Goal: Answer question/provide support

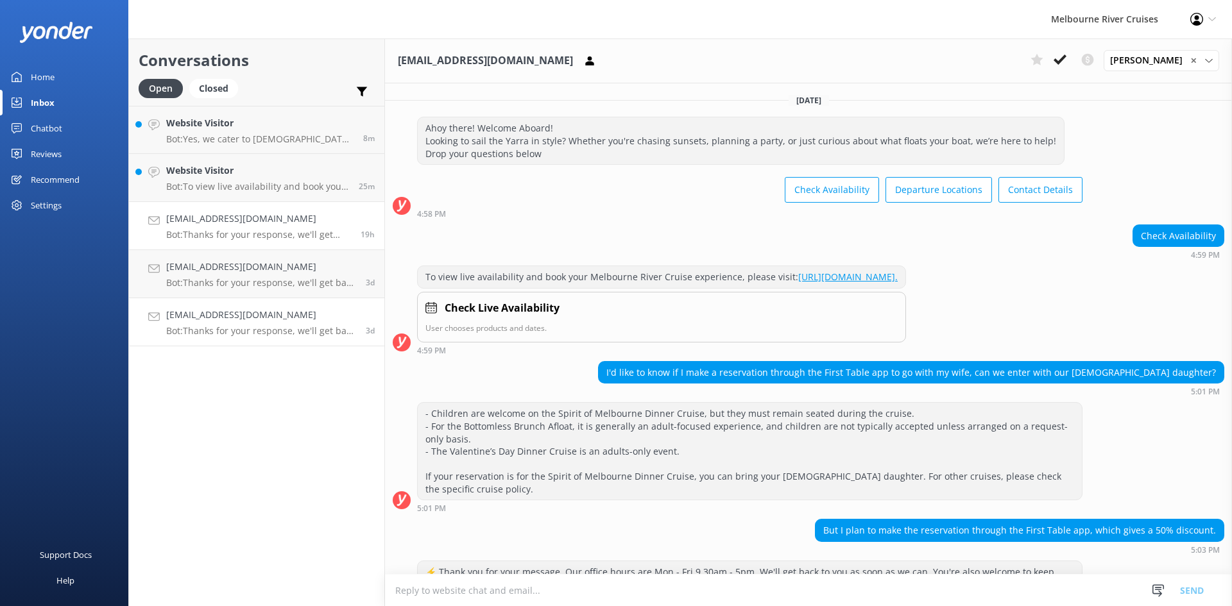
scroll to position [273, 0]
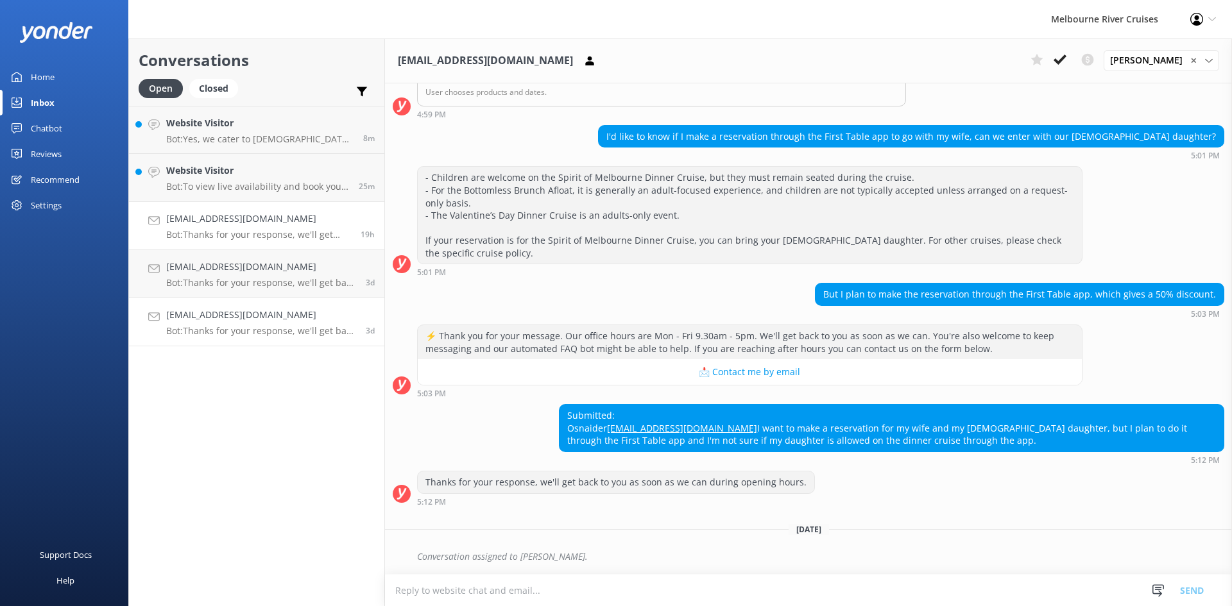
drag, startPoint x: 0, startPoint y: 0, endPoint x: 209, endPoint y: 222, distance: 304.9
click at [209, 222] on h4 "[EMAIL_ADDRESS][DOMAIN_NAME]" at bounding box center [258, 219] width 185 height 14
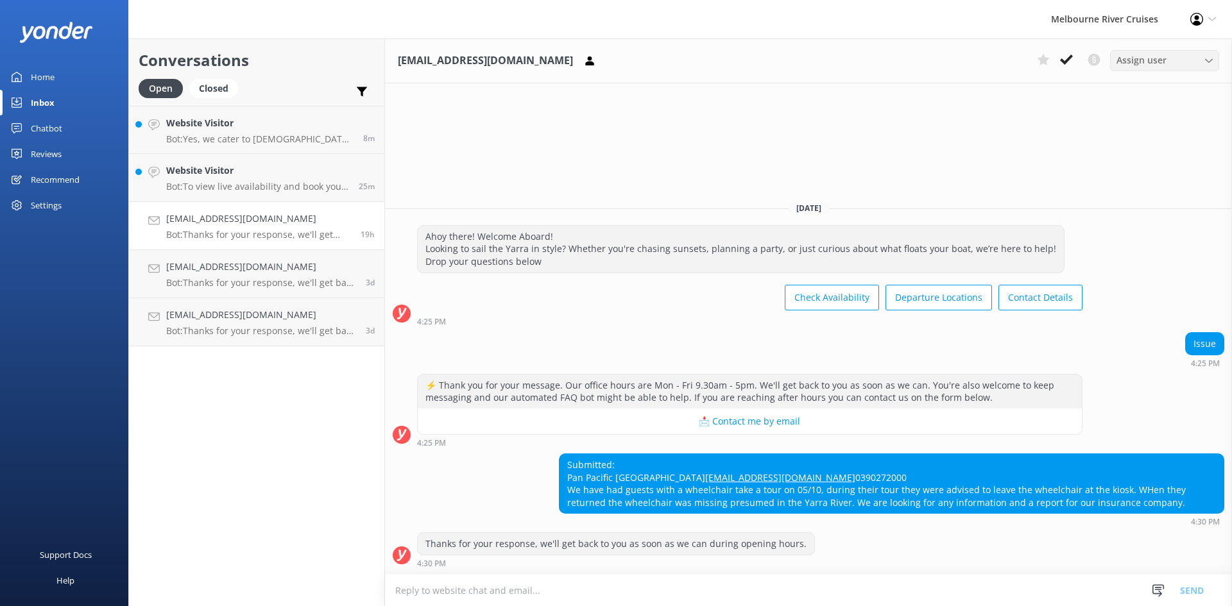
click at [1169, 62] on div "Assign user" at bounding box center [1164, 60] width 103 height 14
click at [1152, 145] on div "[PERSON_NAME] Okmasich" at bounding box center [1166, 148] width 99 height 13
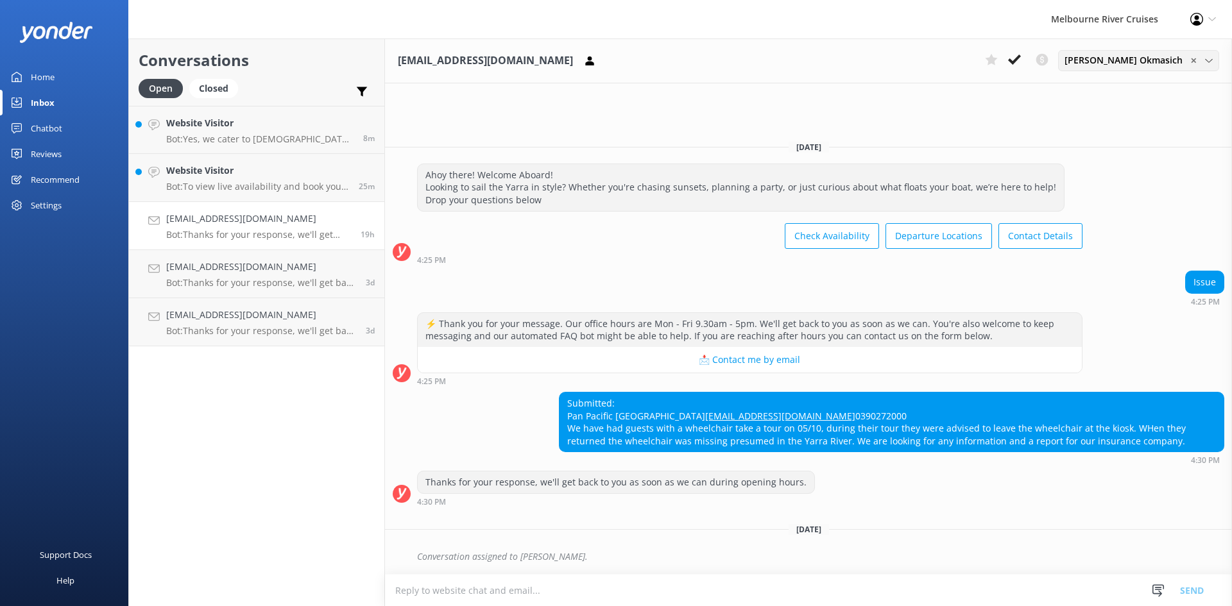
click at [1190, 61] on span "✕" at bounding box center [1193, 61] width 6 height 12
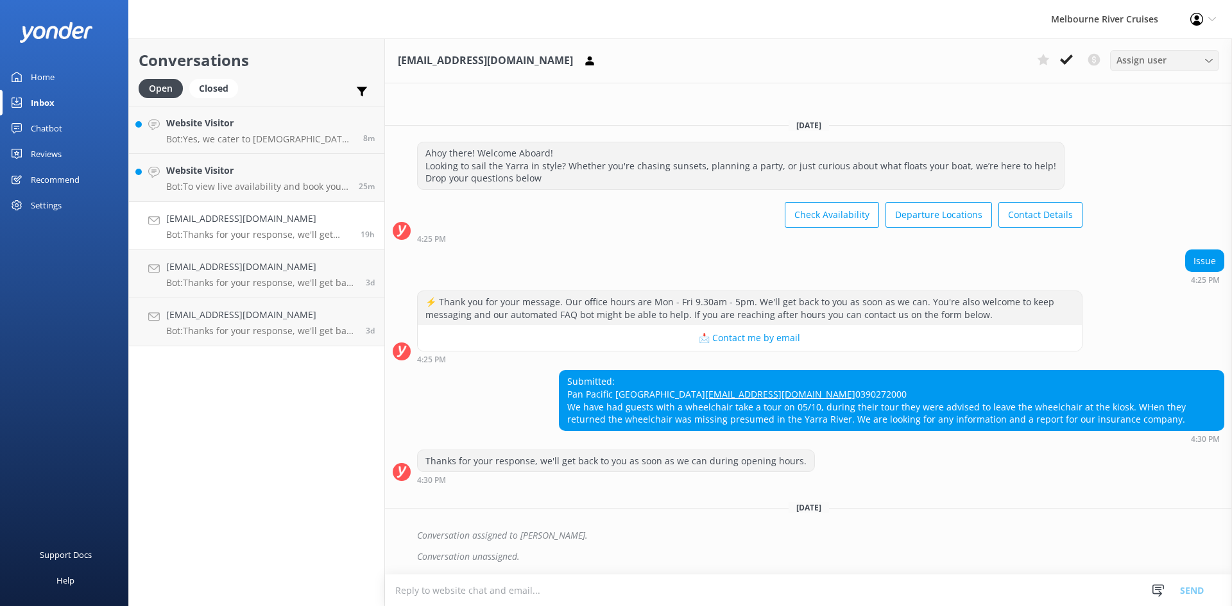
click at [1194, 58] on div "Assign user" at bounding box center [1164, 60] width 103 height 14
click at [1073, 59] on button at bounding box center [1066, 59] width 23 height 19
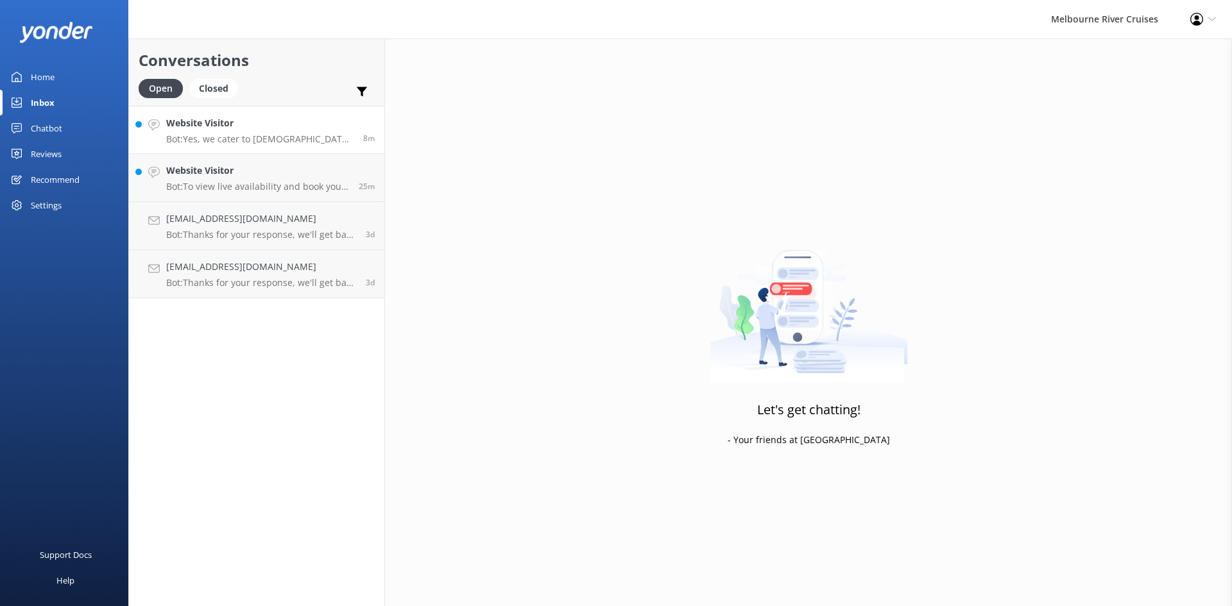
click at [228, 139] on p "Bot: Yes, we cater to halal dietary requirements with advance notice. Most of o…" at bounding box center [259, 139] width 187 height 12
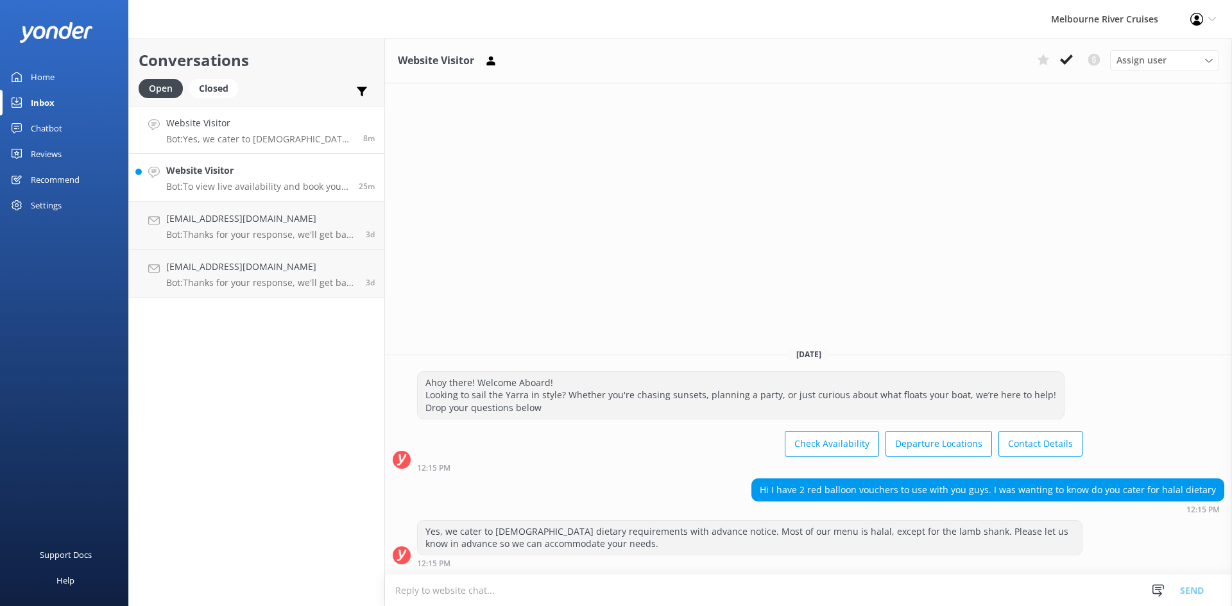
click at [247, 179] on div "Website Visitor Bot: To view live availability and book your Melbourne River Cr…" at bounding box center [257, 178] width 183 height 28
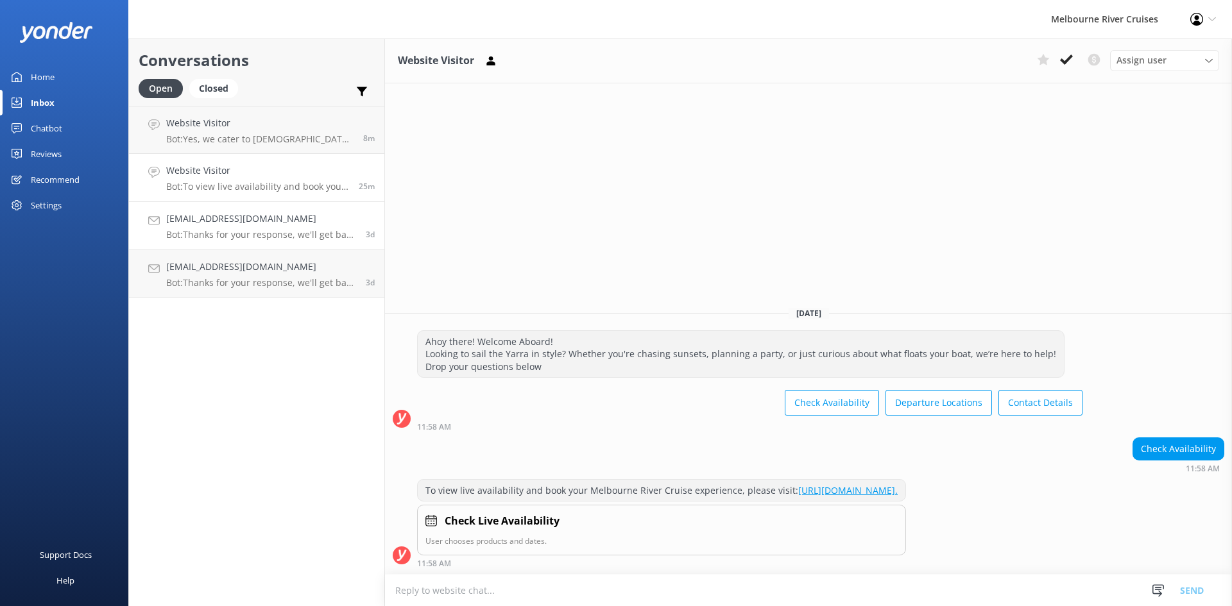
click at [263, 233] on p "Bot: Thanks for your response, we'll get back to you as soon as we can during o…" at bounding box center [261, 235] width 190 height 12
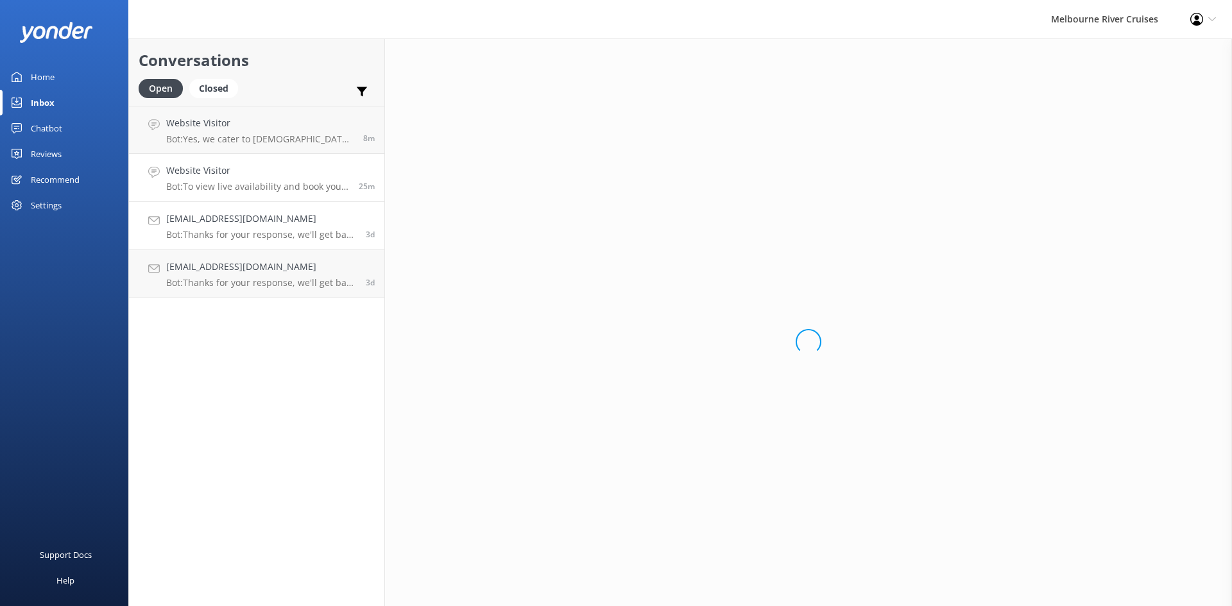
click at [263, 189] on p "Bot: To view live availability and book your Melbourne River Cruise experience,…" at bounding box center [257, 187] width 183 height 12
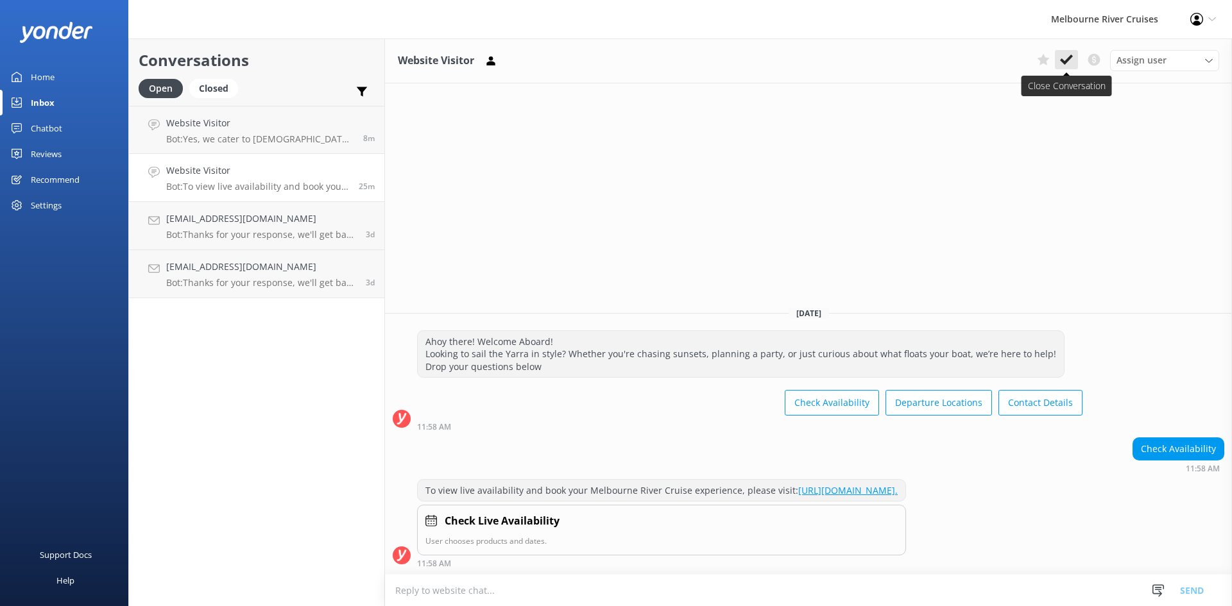
click at [1070, 63] on icon at bounding box center [1066, 59] width 13 height 13
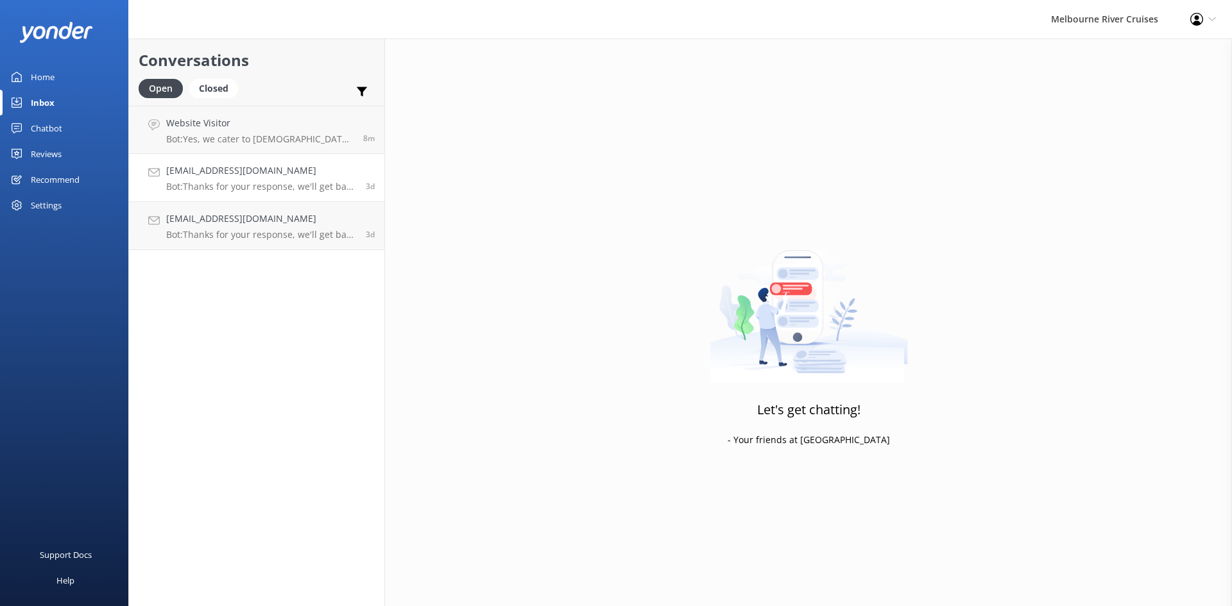
click at [210, 184] on p "Bot: Thanks for your response, we'll get back to you as soon as we can during o…" at bounding box center [261, 187] width 190 height 12
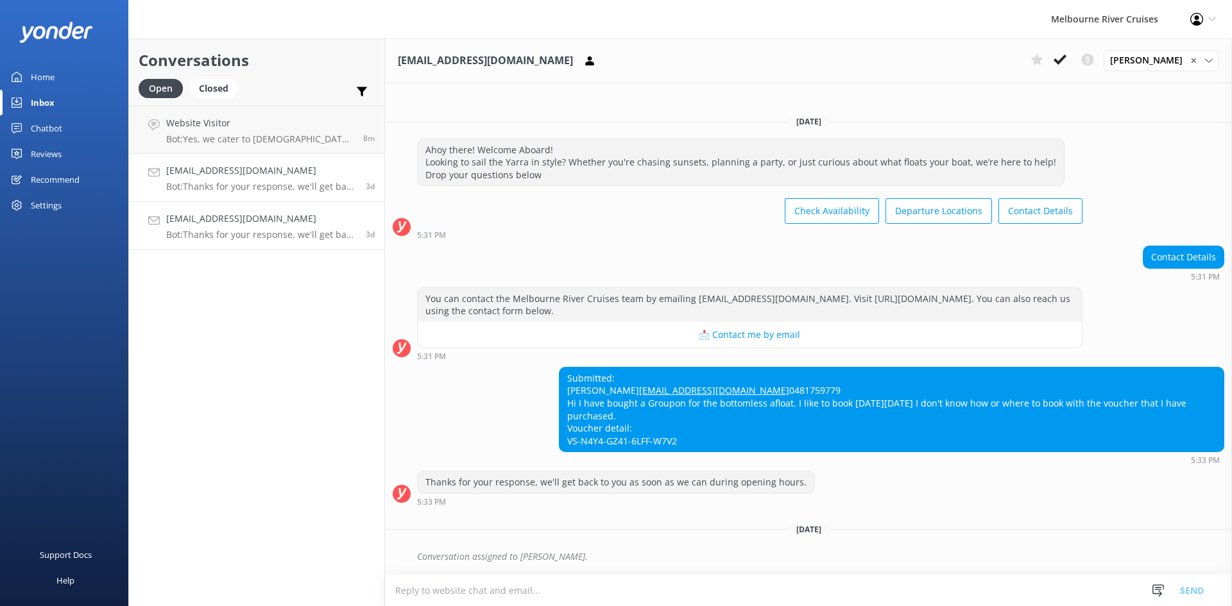
click at [226, 217] on h4 "[EMAIL_ADDRESS][DOMAIN_NAME]" at bounding box center [261, 219] width 190 height 14
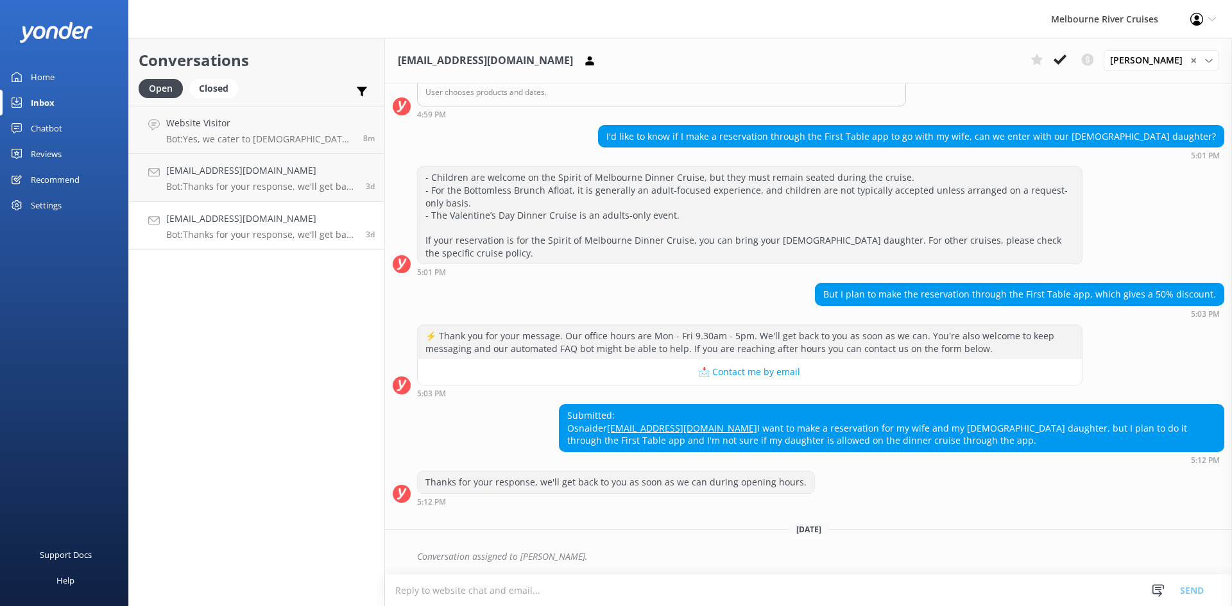
scroll to position [273, 0]
click at [197, 179] on div "[EMAIL_ADDRESS][DOMAIN_NAME] Bot: Thanks for your response, we'll get back to y…" at bounding box center [261, 178] width 190 height 28
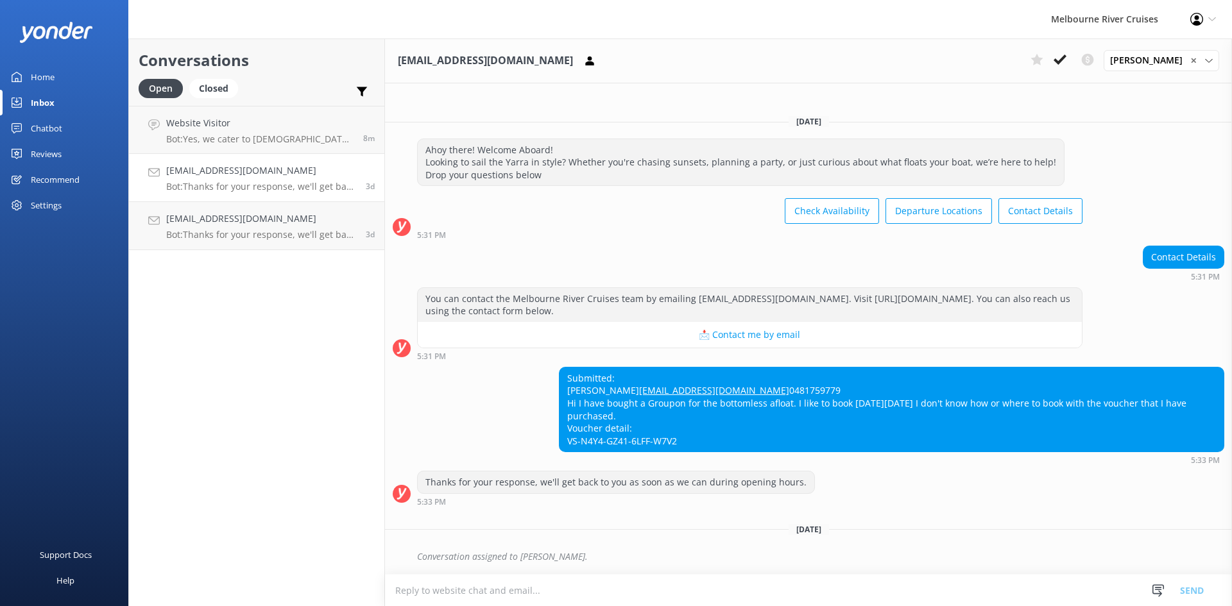
scroll to position [4, 0]
